Goal: Information Seeking & Learning: Learn about a topic

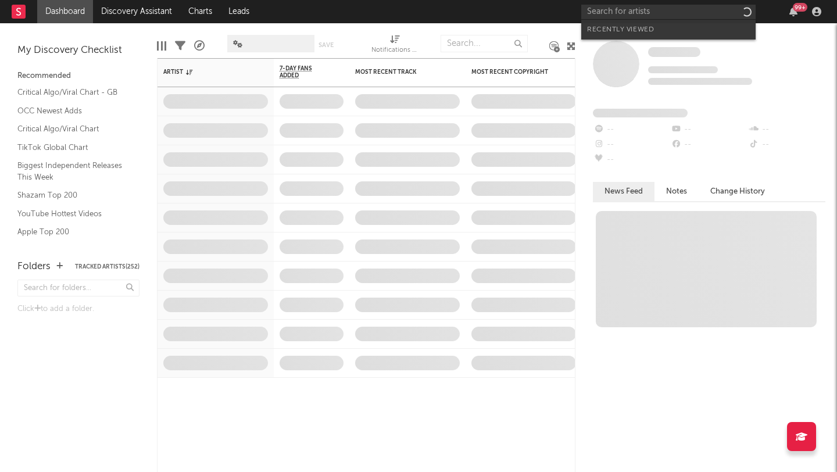
click at [634, 8] on input "text" at bounding box center [668, 12] width 174 height 15
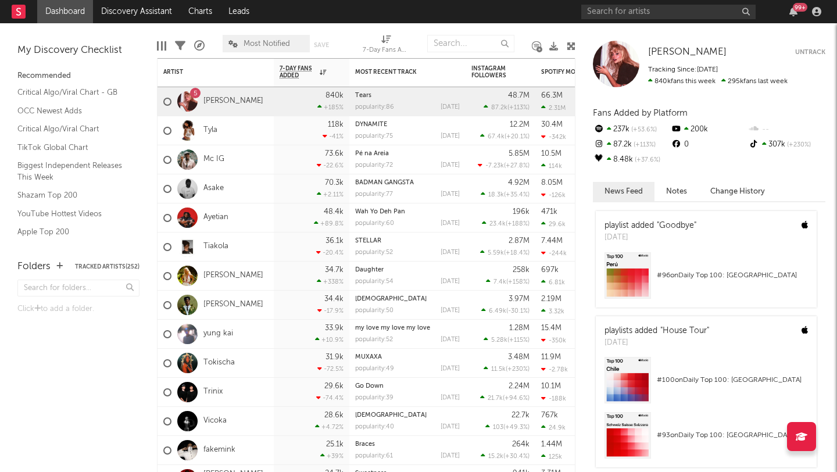
click at [600, 3] on div "99 +" at bounding box center [703, 11] width 244 height 23
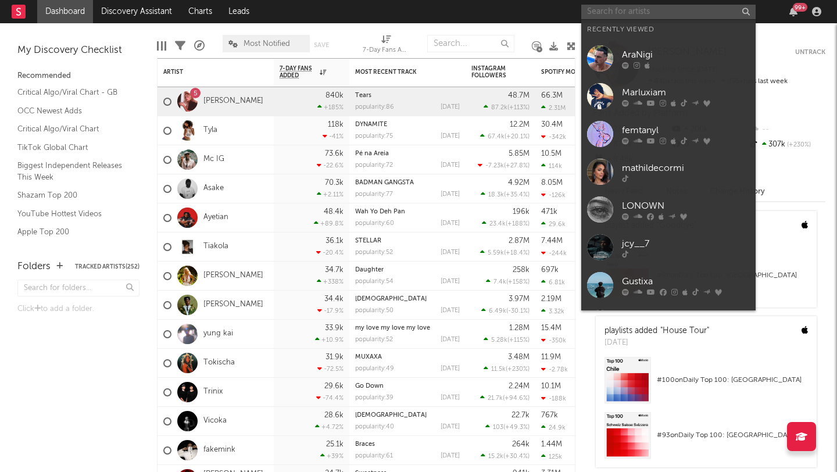
click at [602, 10] on input "text" at bounding box center [668, 12] width 174 height 15
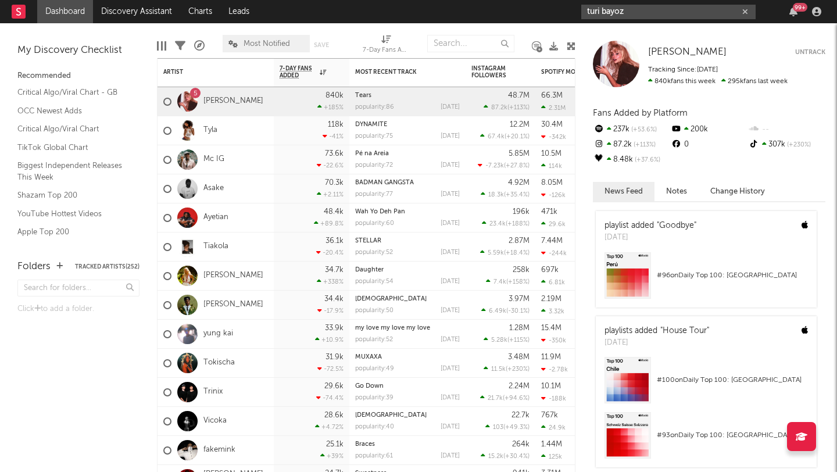
click at [614, 13] on input "turi bayoz" at bounding box center [668, 12] width 174 height 15
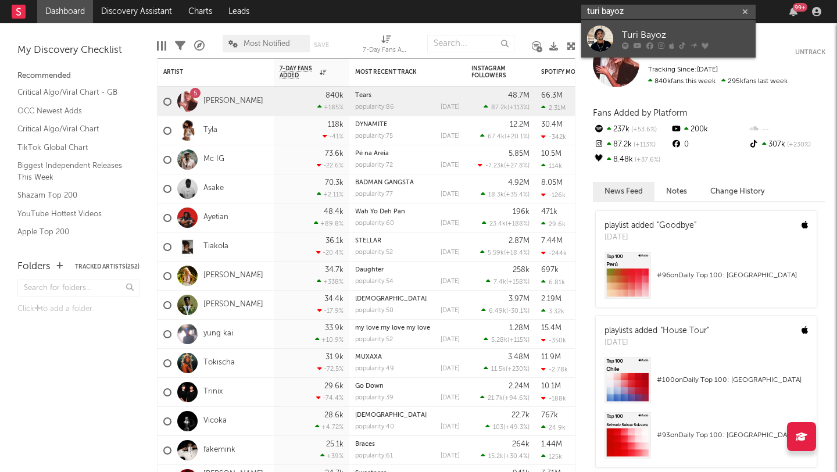
type input "turi bayoz"
click at [603, 41] on div at bounding box center [600, 39] width 26 height 26
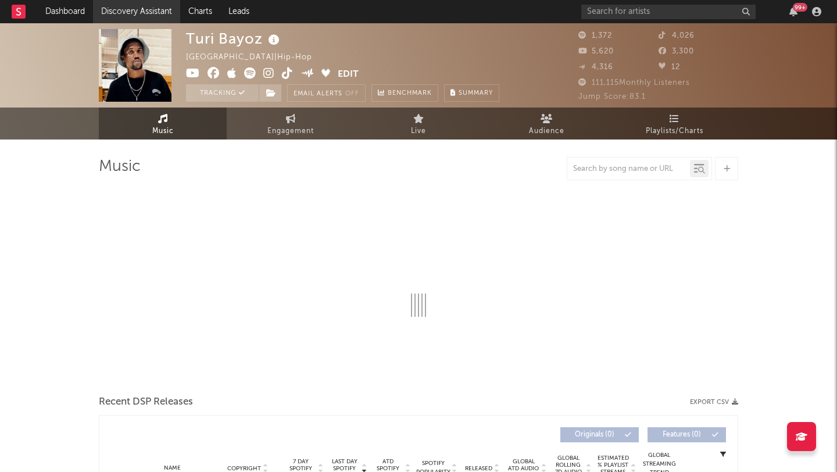
select select "1w"
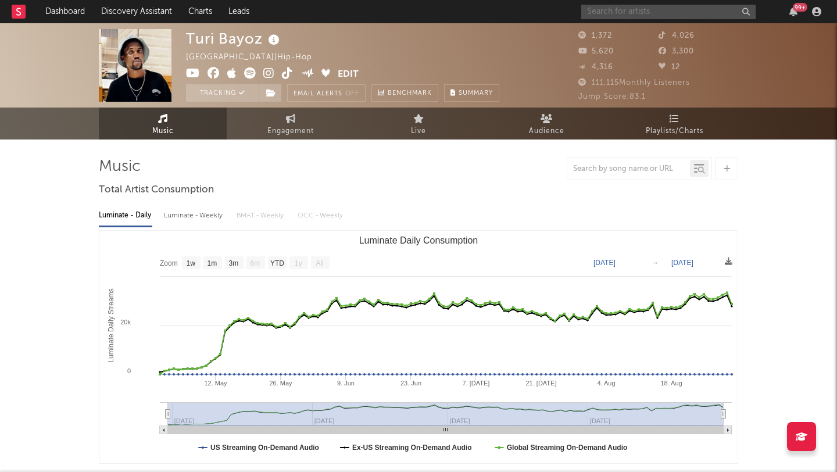
click at [649, 15] on input "text" at bounding box center [668, 12] width 174 height 15
click at [613, 16] on input "kendis" at bounding box center [668, 12] width 174 height 15
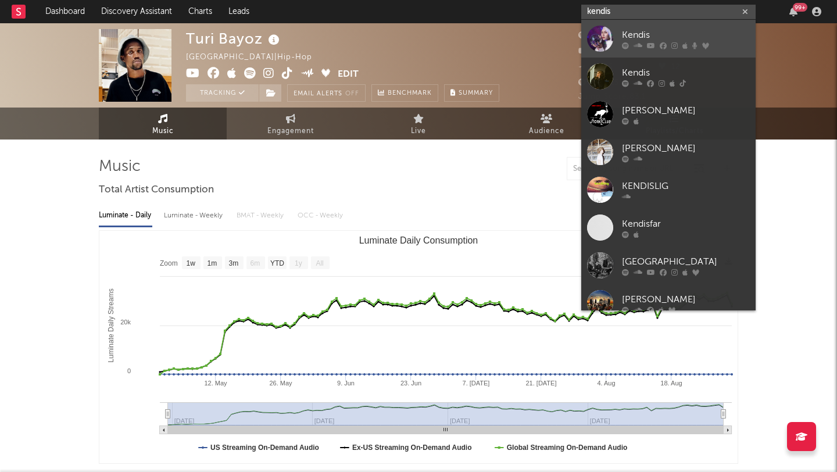
type input "kendis"
click at [606, 33] on div at bounding box center [600, 39] width 26 height 26
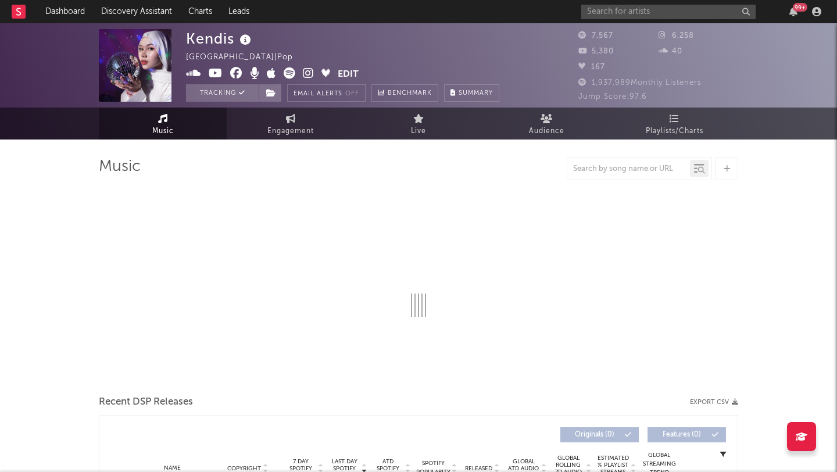
select select "6m"
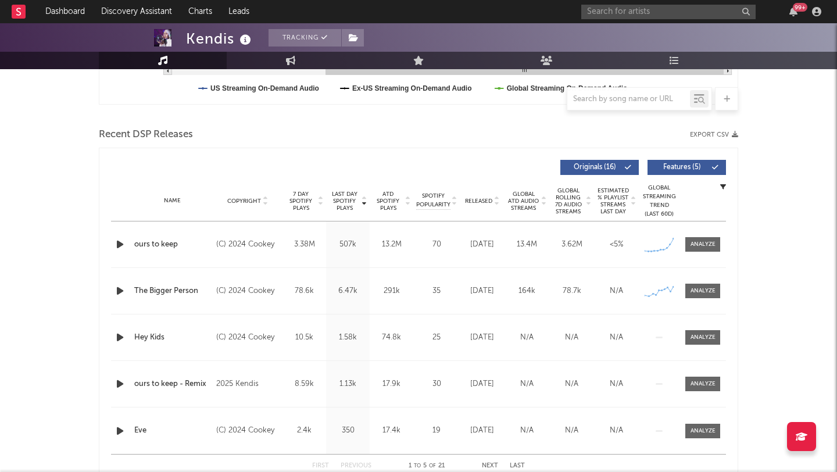
scroll to position [386, 0]
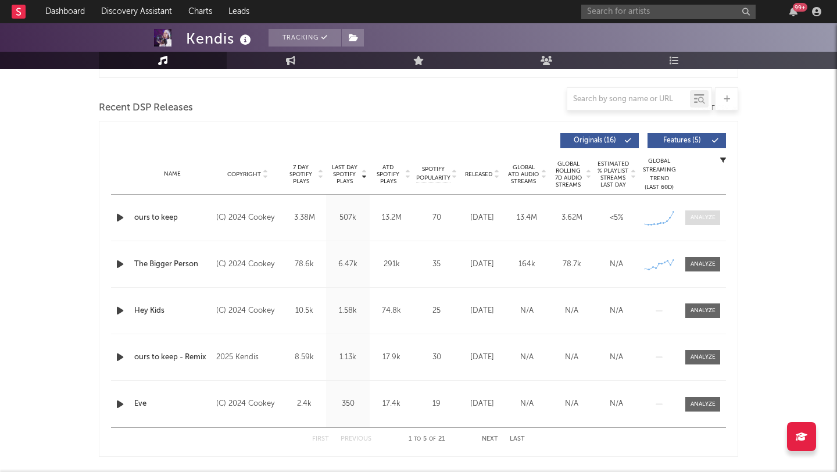
click at [710, 224] on span at bounding box center [702, 217] width 35 height 15
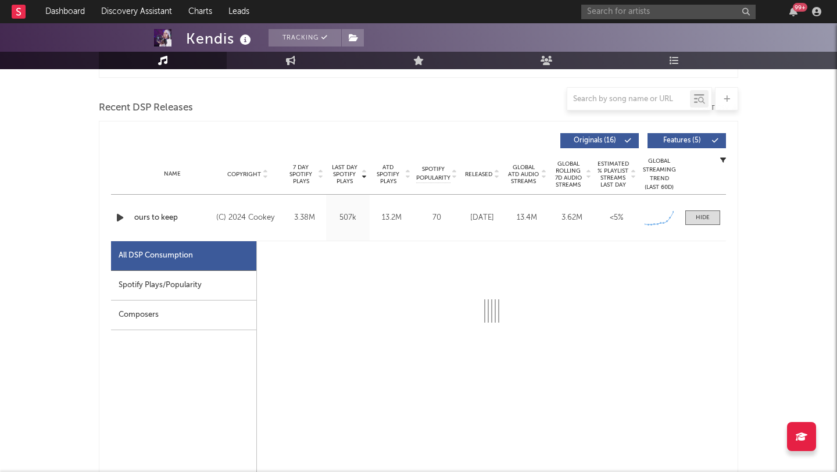
click at [175, 291] on div "Spotify Plays/Popularity" at bounding box center [183, 286] width 145 height 30
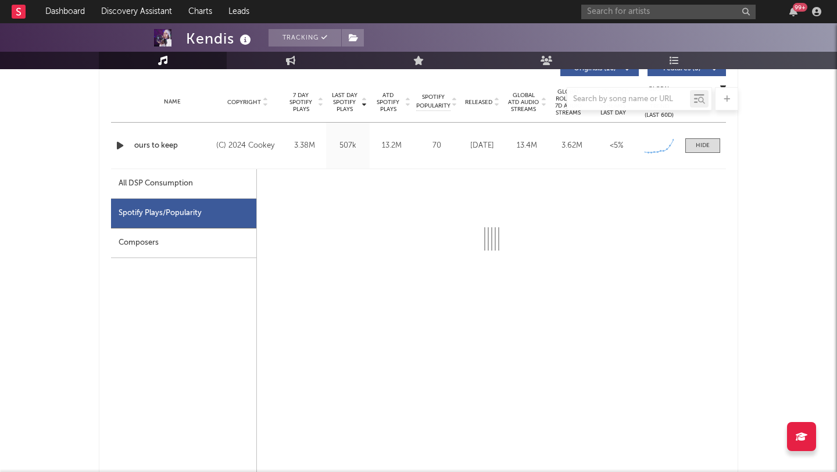
select select "1w"
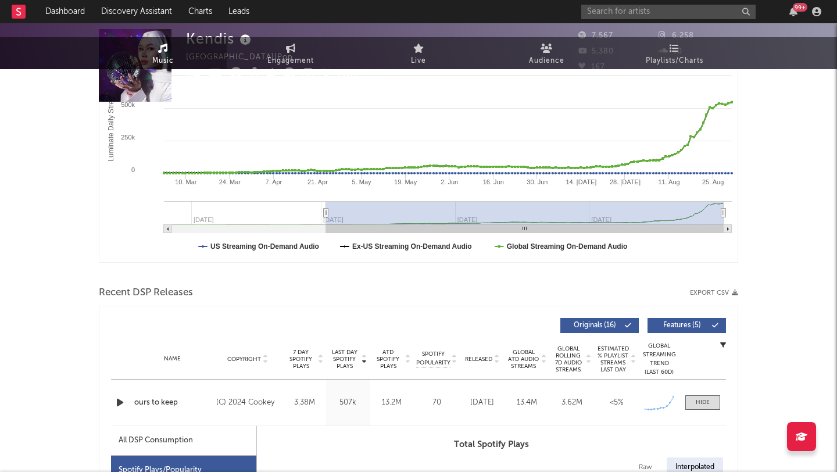
scroll to position [0, 0]
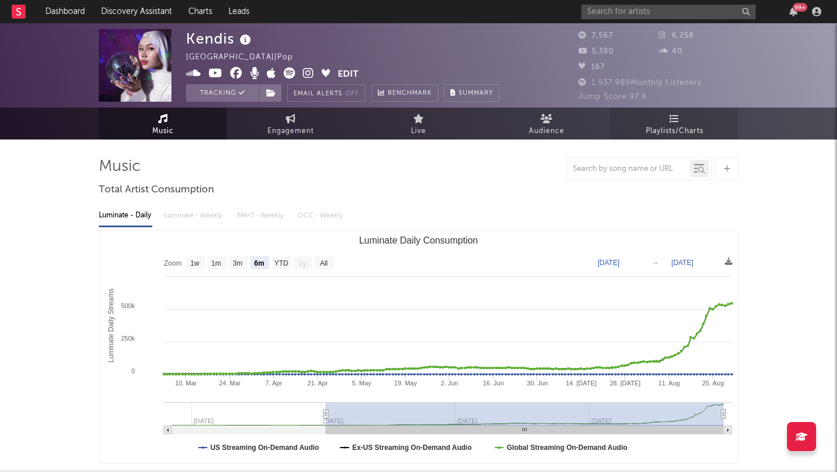
click at [686, 113] on link "Playlists/Charts" at bounding box center [674, 124] width 128 height 32
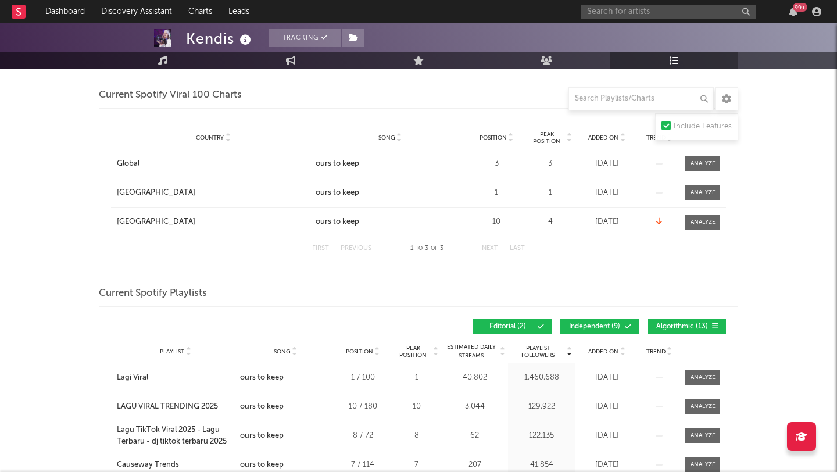
scroll to position [455, 0]
